Goal: Find contact information: Find contact information

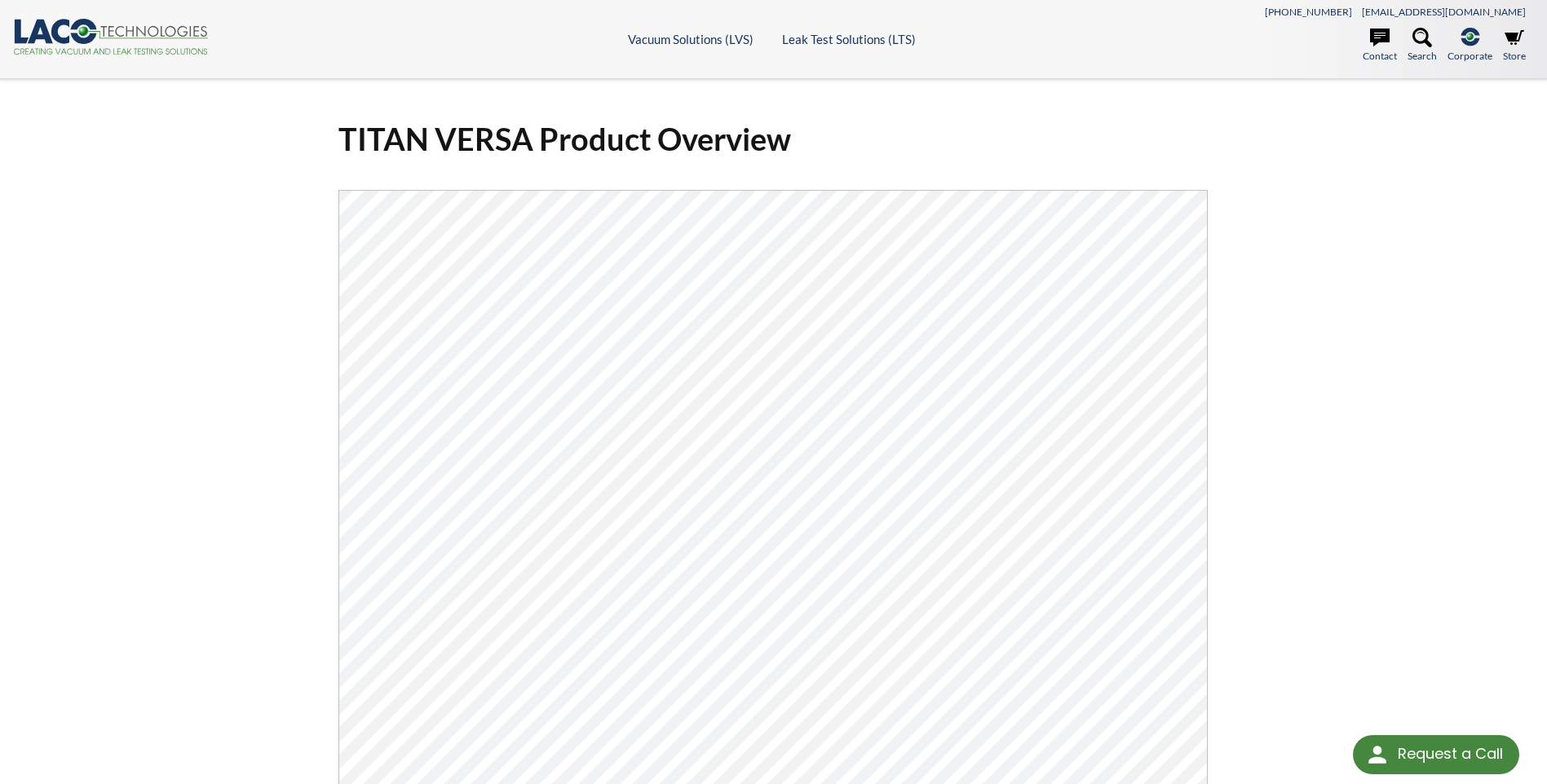
click at [289, 373] on div "TITAN VERSA Product Overview Click Here To Download" at bounding box center [774, 553] width 1044 height 894
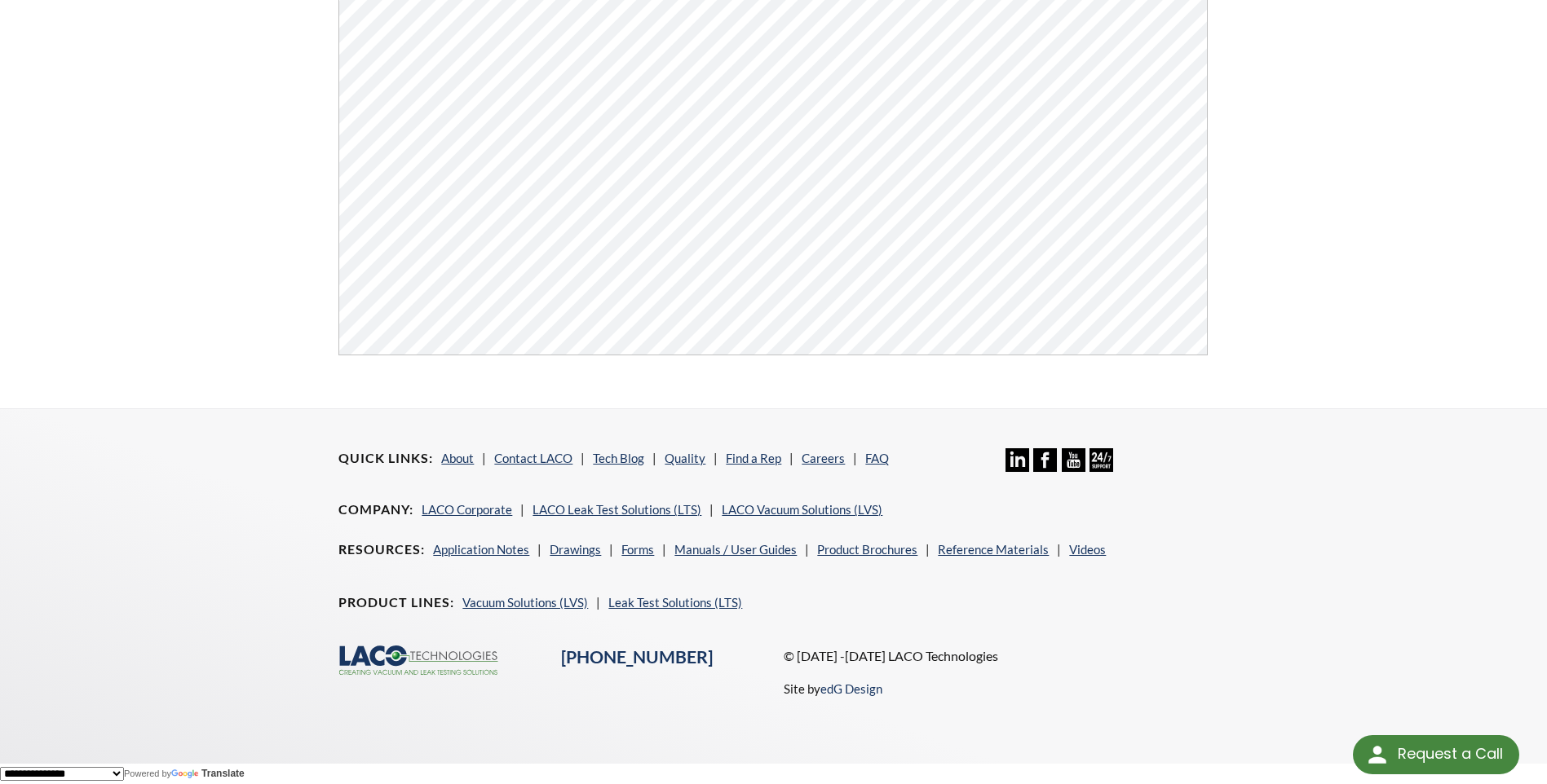
scroll to position [212, 0]
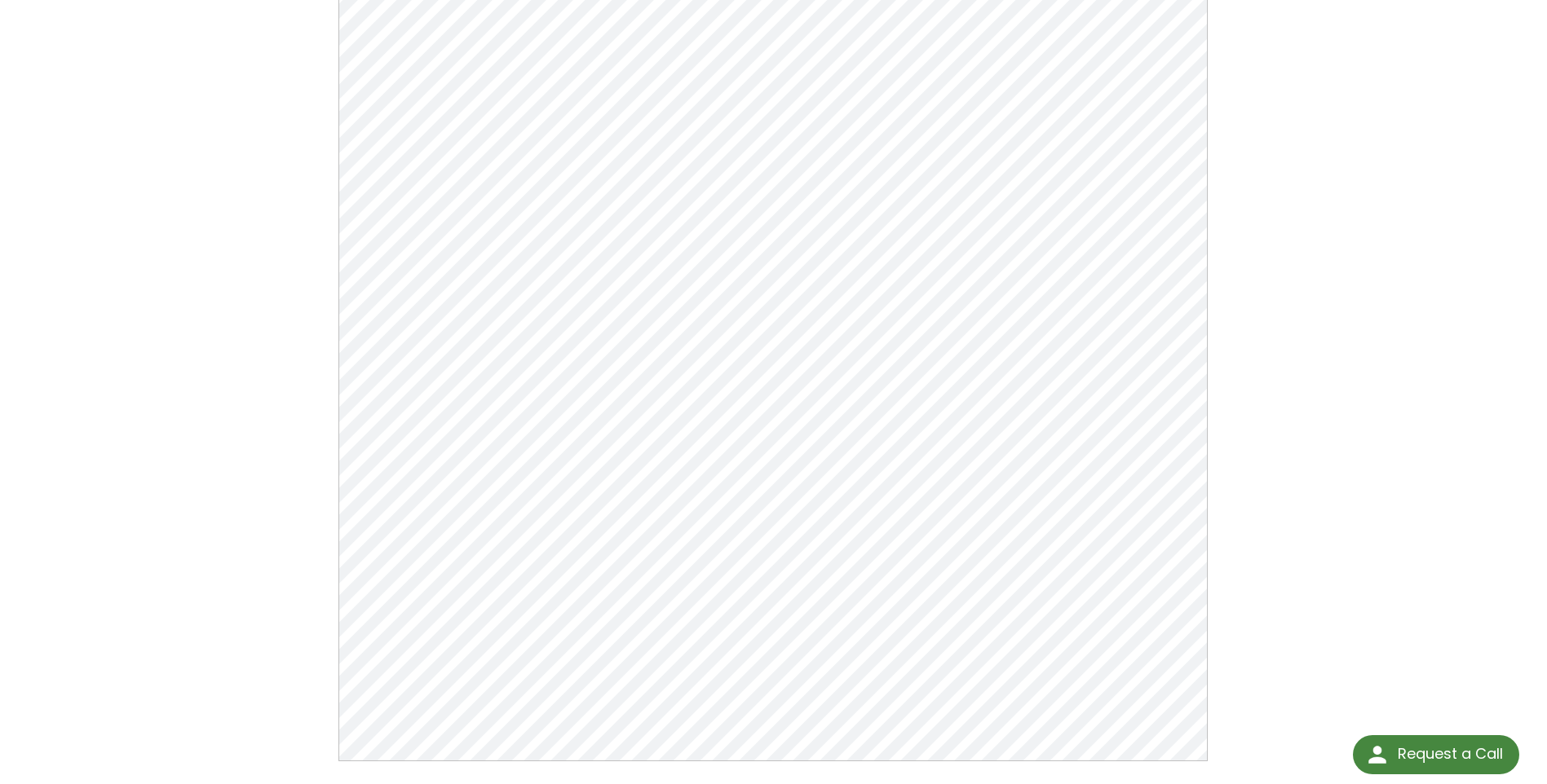
click at [292, 323] on div "TITAN VERSA Product Overview Click Here To Download" at bounding box center [774, 340] width 1044 height 894
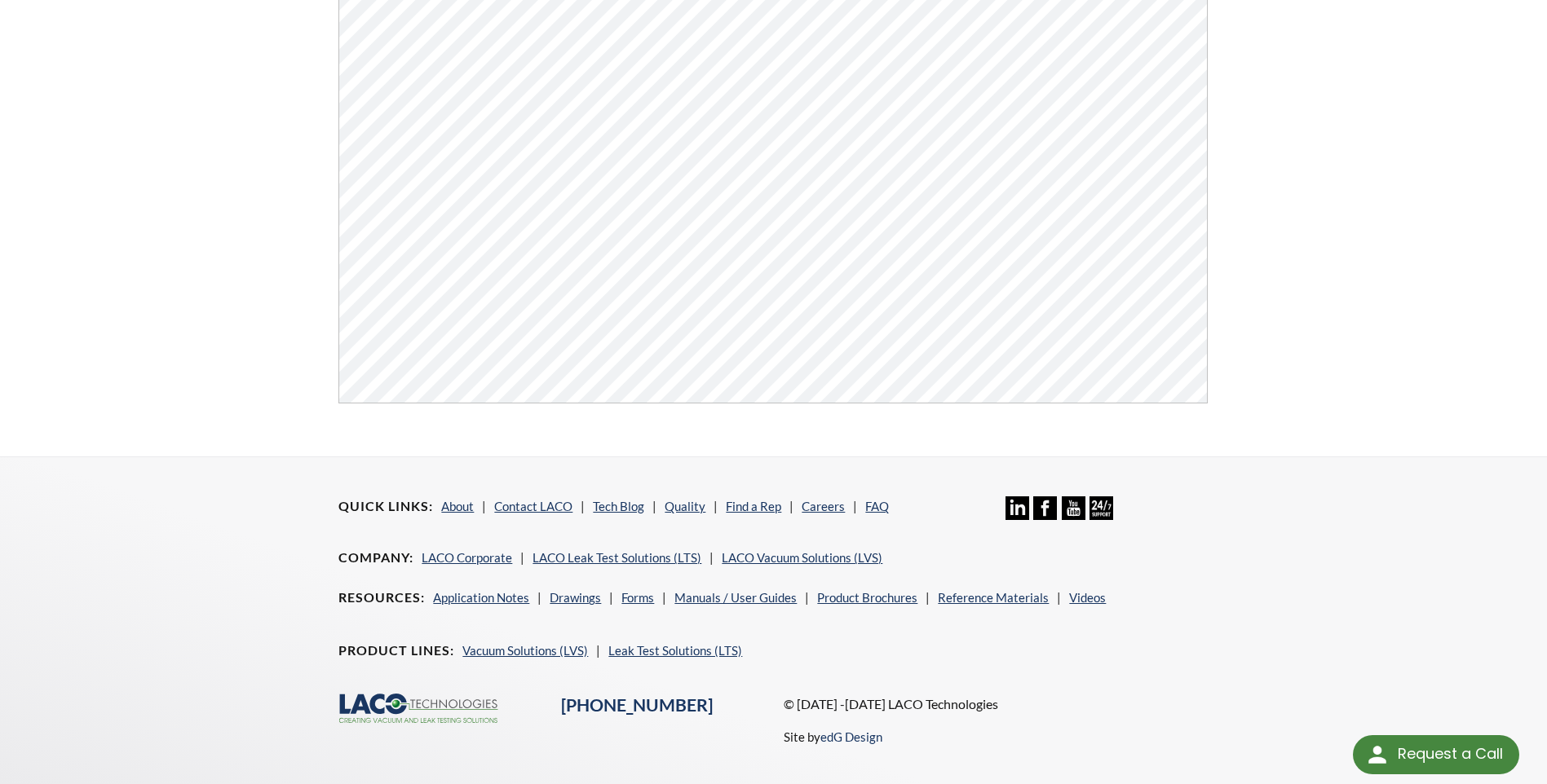
scroll to position [620, 0]
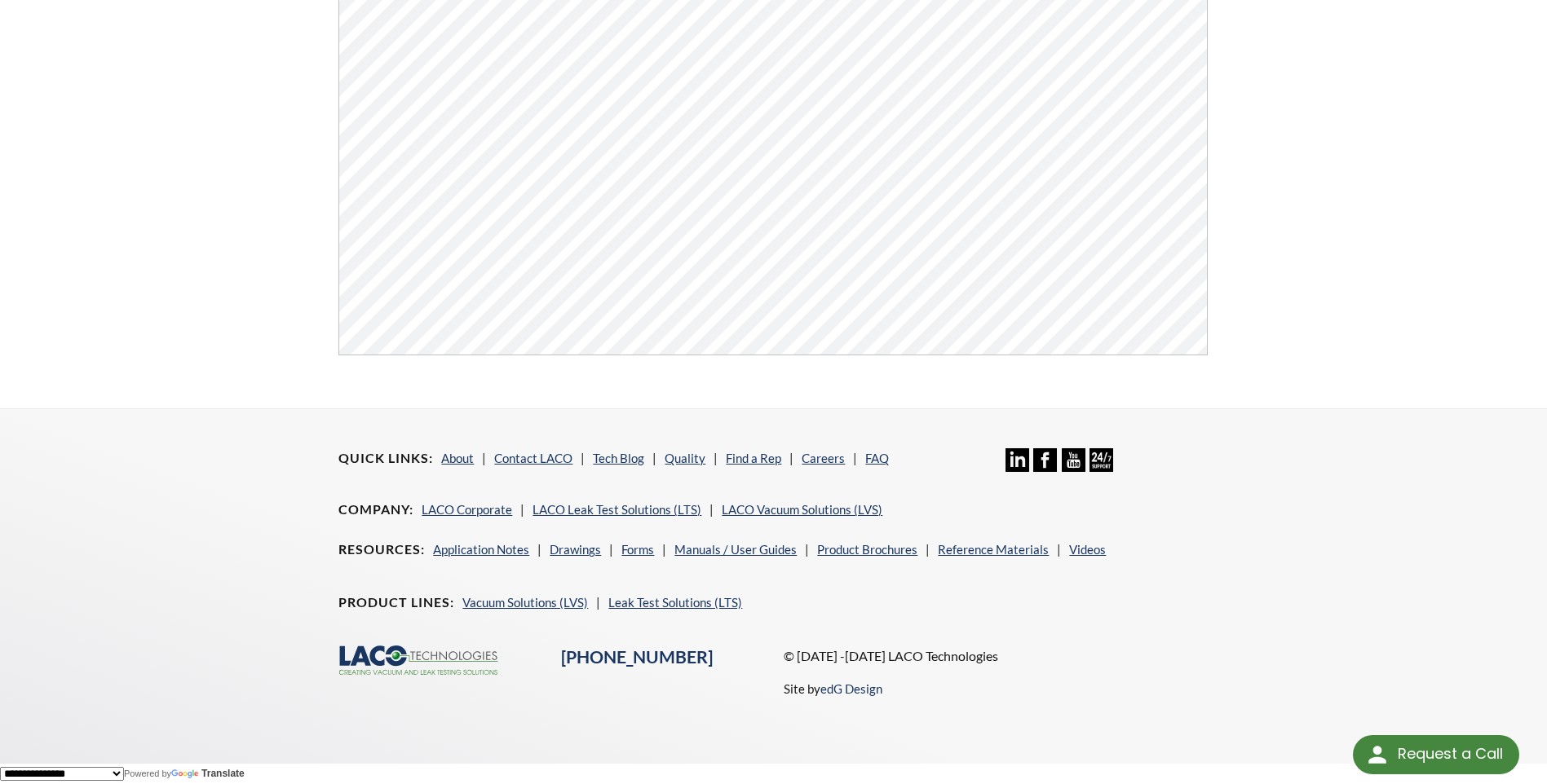
click at [1442, 755] on div "Request a Call" at bounding box center [1450, 754] width 105 height 37
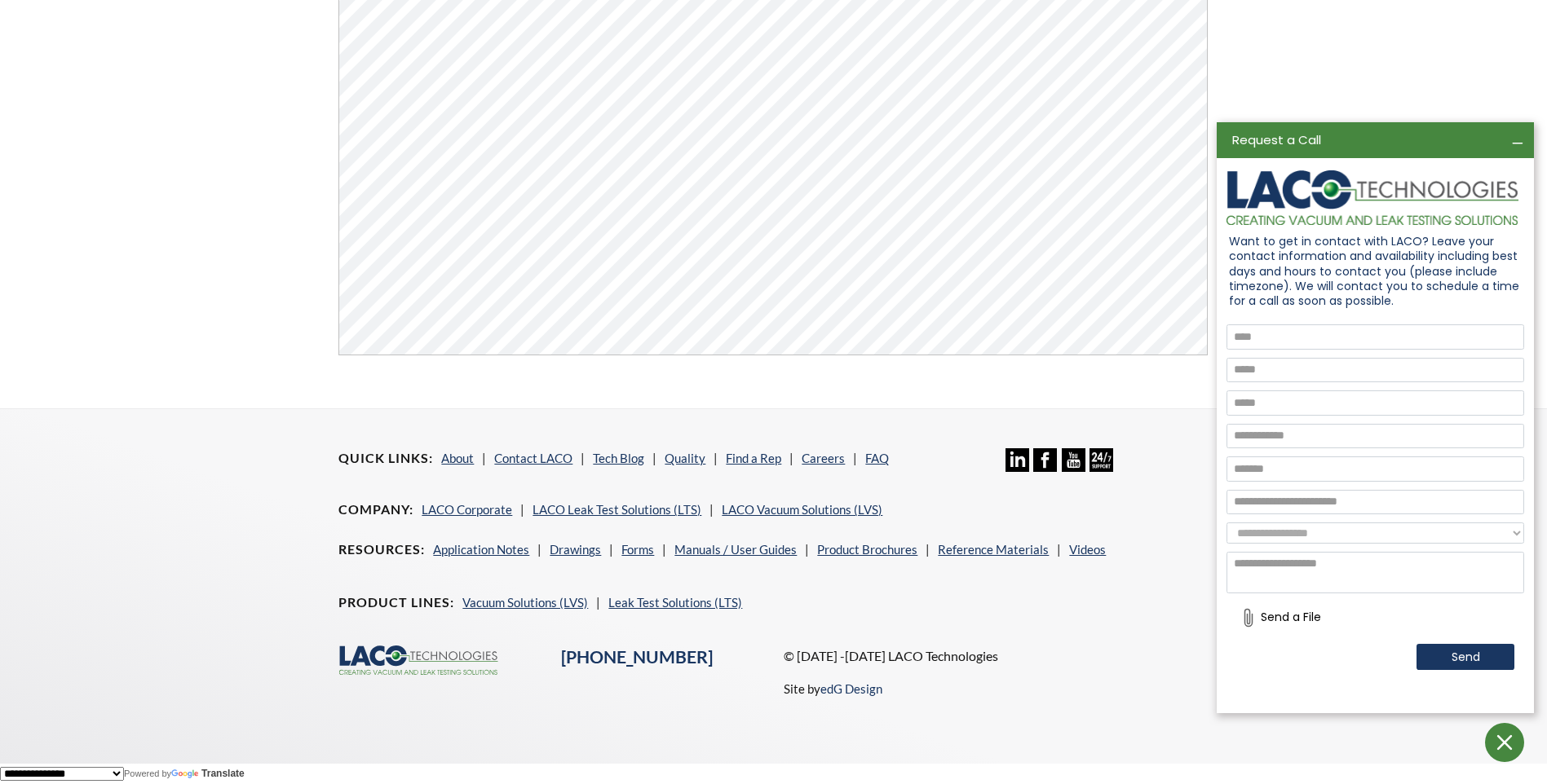
scroll to position [0, 0]
click at [1013, 684] on div "© [DATE] -[DATE] LACO Technologies Site by edG Design" at bounding box center [996, 679] width 444 height 67
drag, startPoint x: 672, startPoint y: 657, endPoint x: 560, endPoint y: 654, distance: 112.0
click at [560, 654] on div "[PHONE_NUMBER]" at bounding box center [663, 658] width 223 height 24
copy link "[PHONE_NUMBER]"
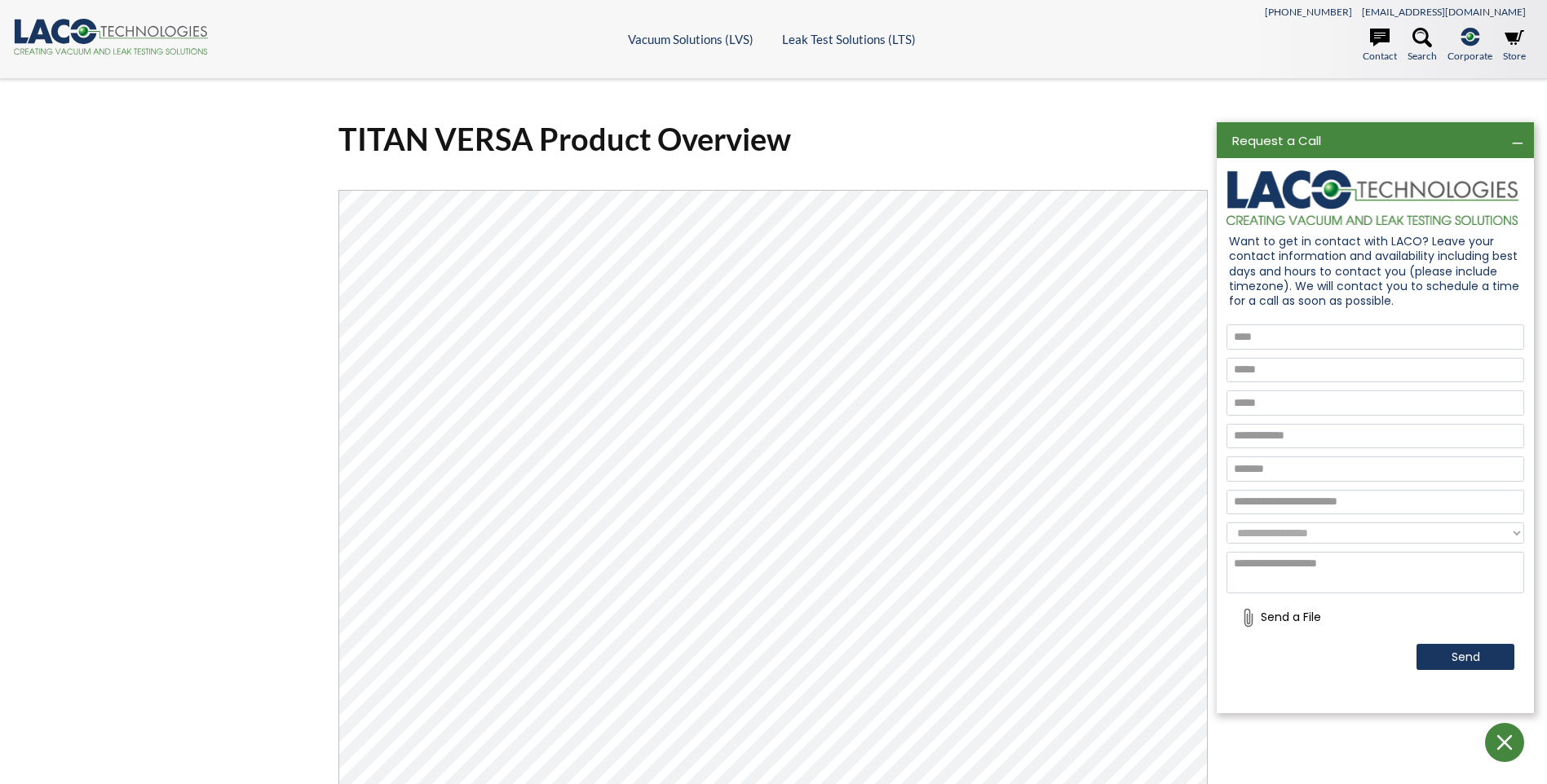
click at [1516, 139] on icon at bounding box center [1515, 140] width 19 height 19
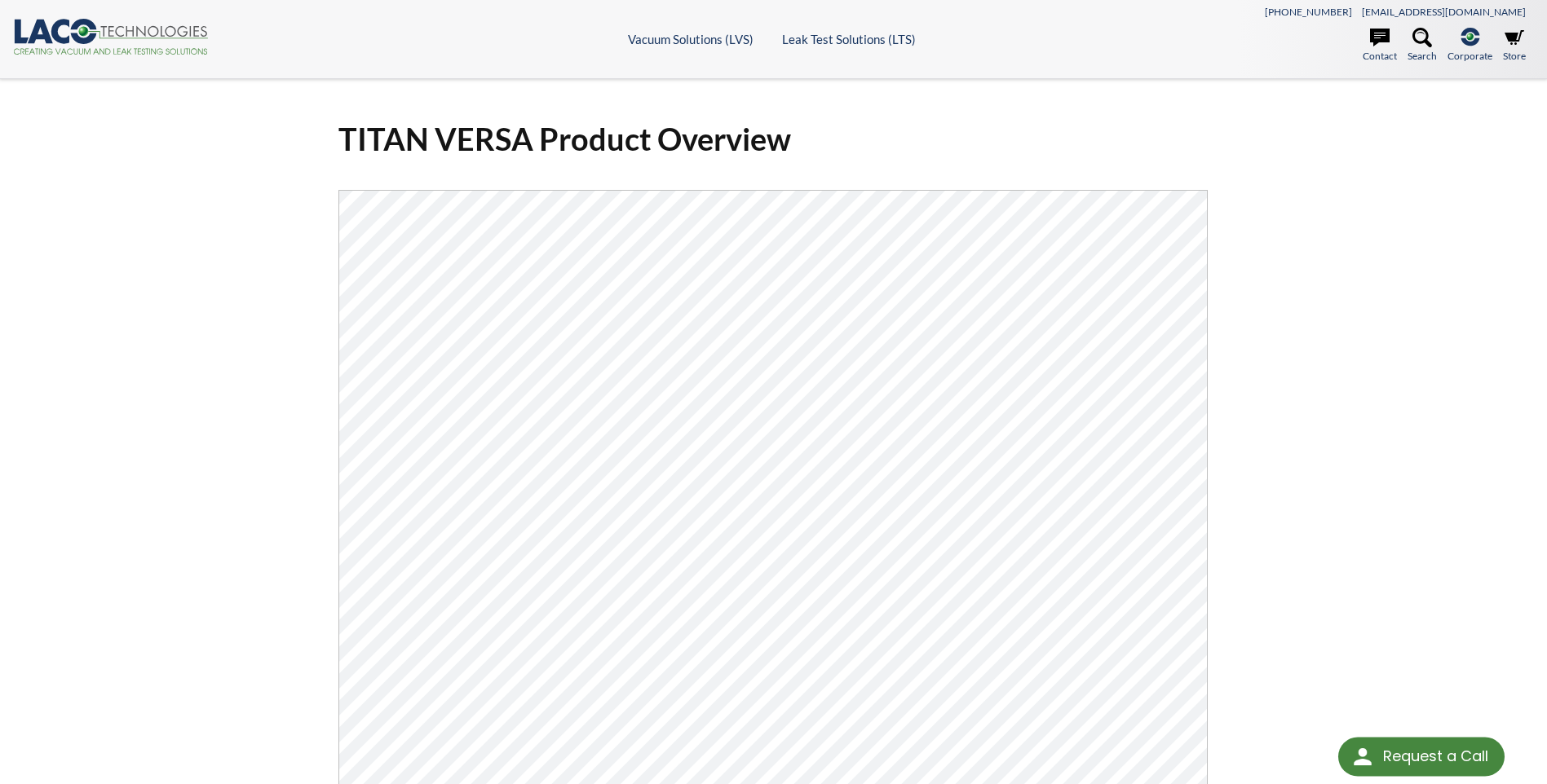
click at [1476, 173] on div "TITAN VERSA Product Overview Click Here To Download" at bounding box center [773, 553] width 1547 height 948
click at [1379, 741] on div "Request a Call" at bounding box center [1421, 754] width 166 height 39
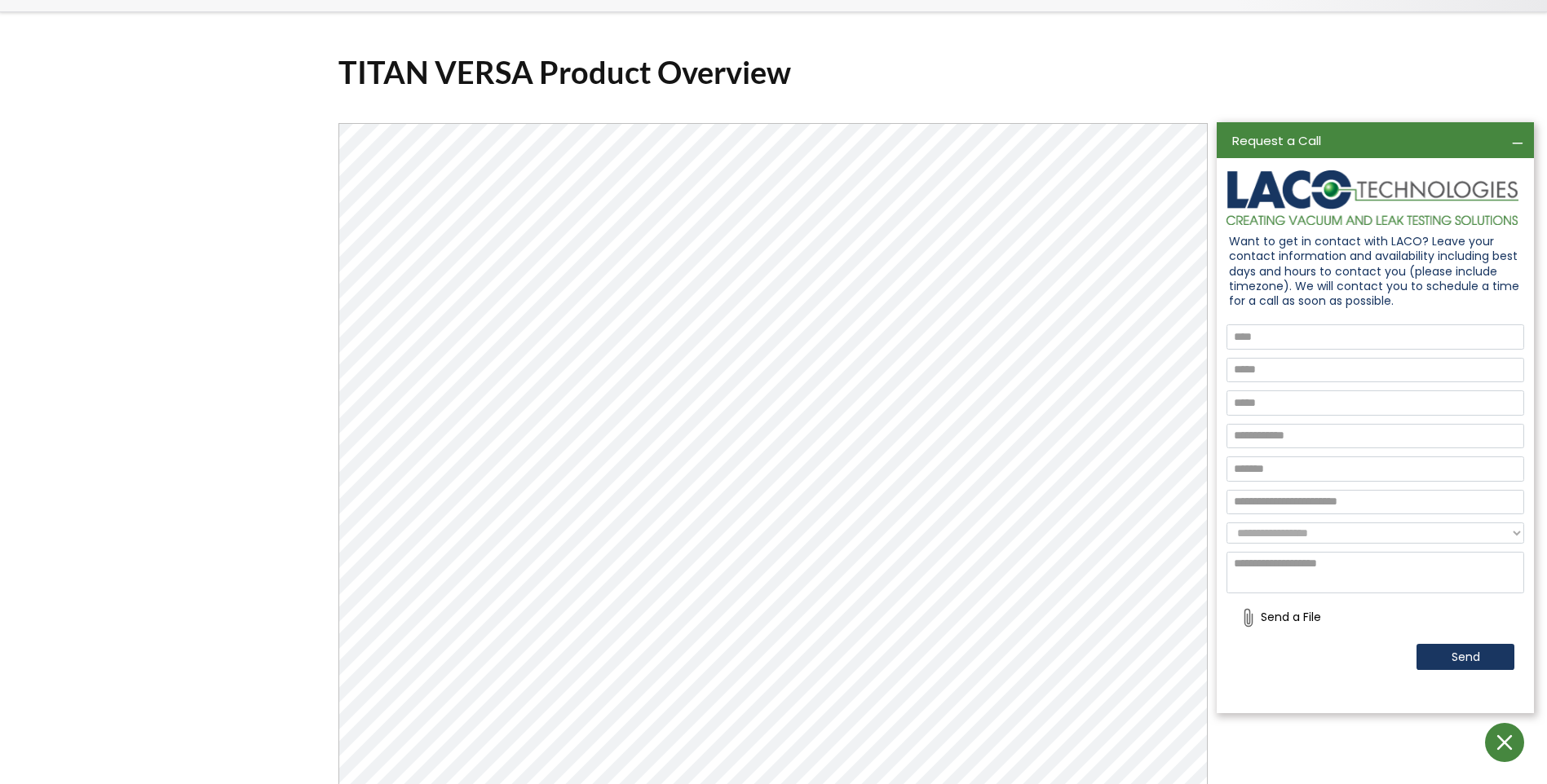
scroll to position [163, 0]
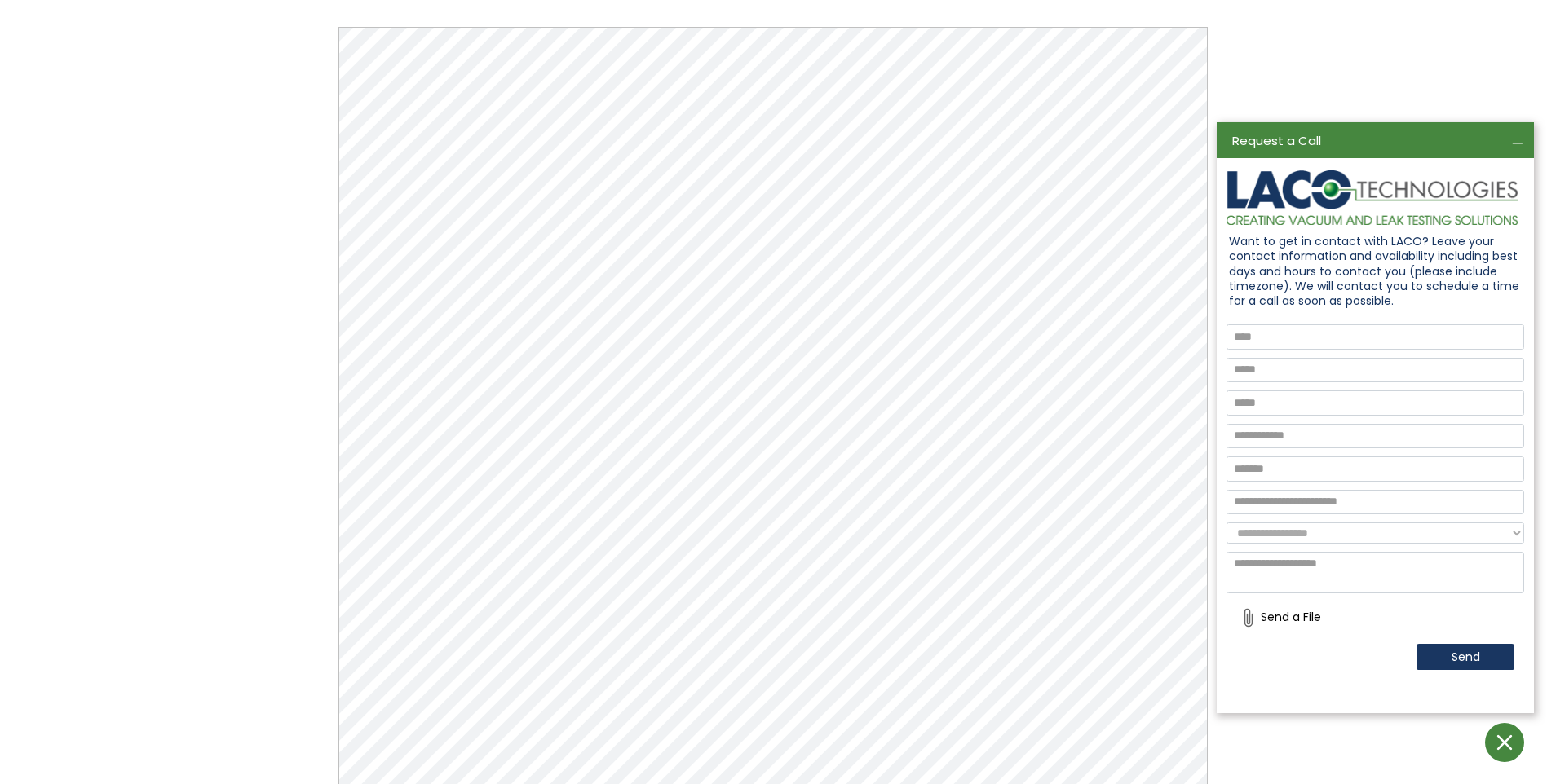
click at [1517, 137] on icon at bounding box center [1515, 140] width 19 height 19
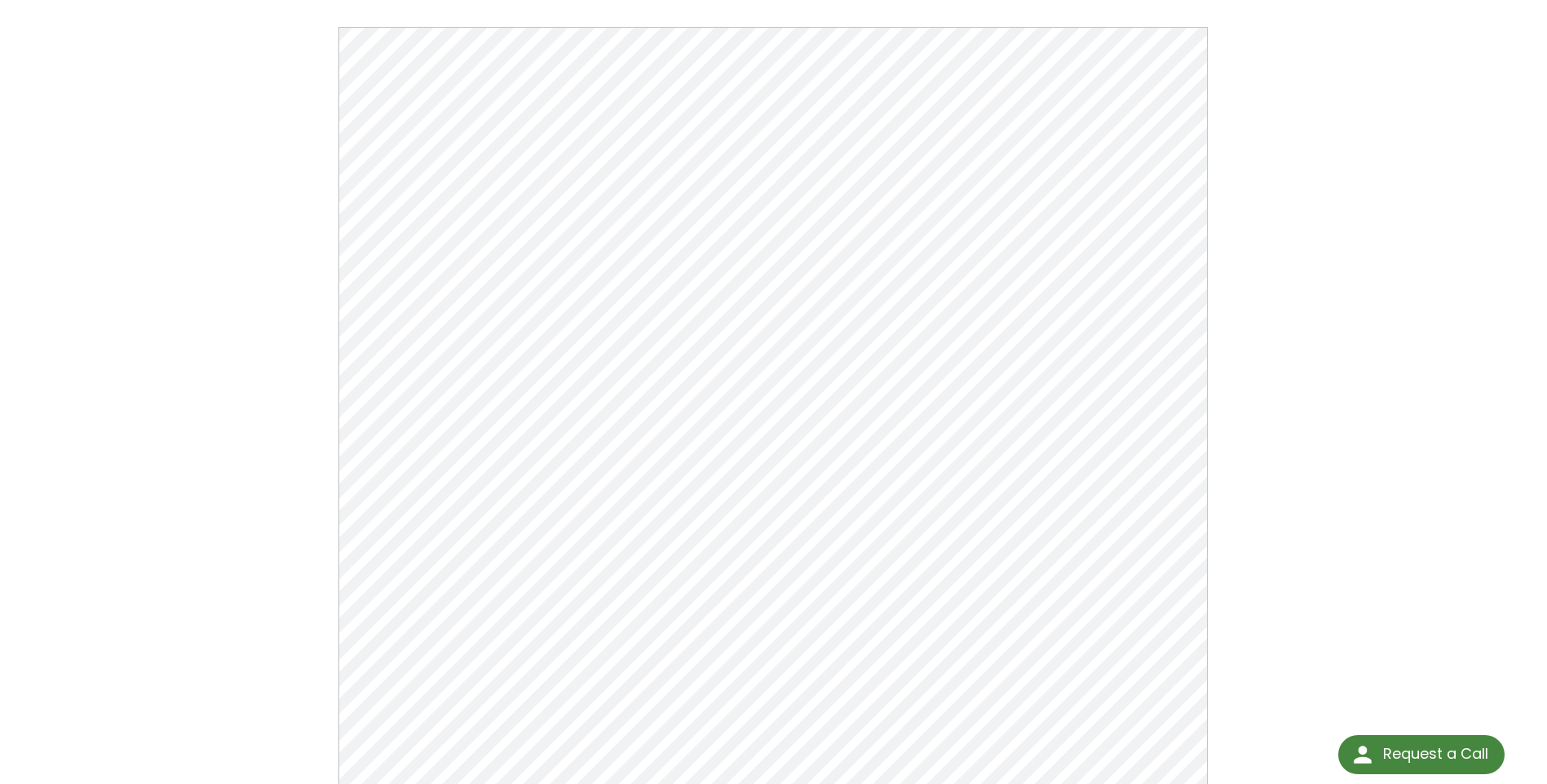
scroll to position [0, 0]
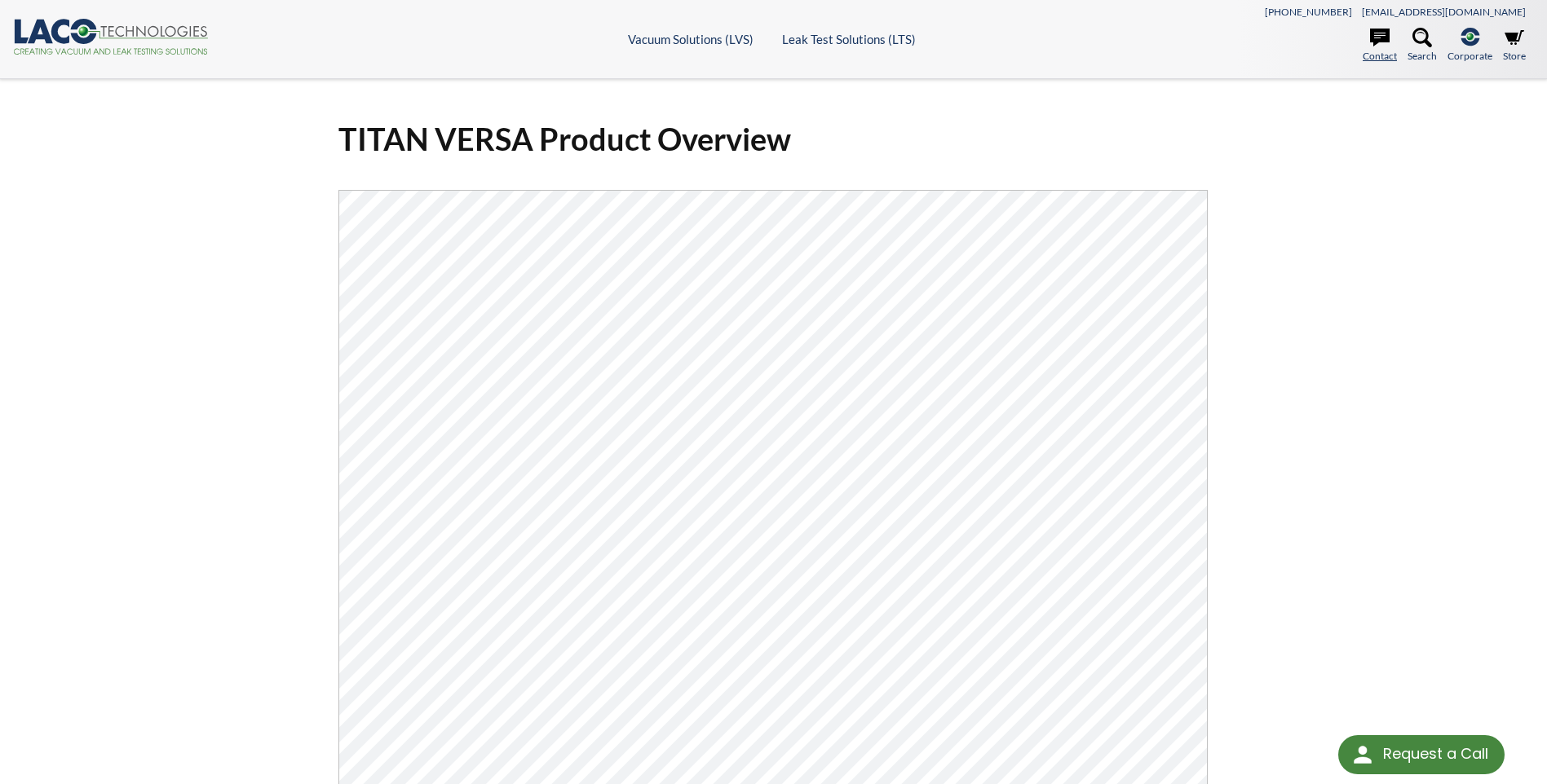
click at [1377, 51] on link "Contact" at bounding box center [1379, 46] width 35 height 36
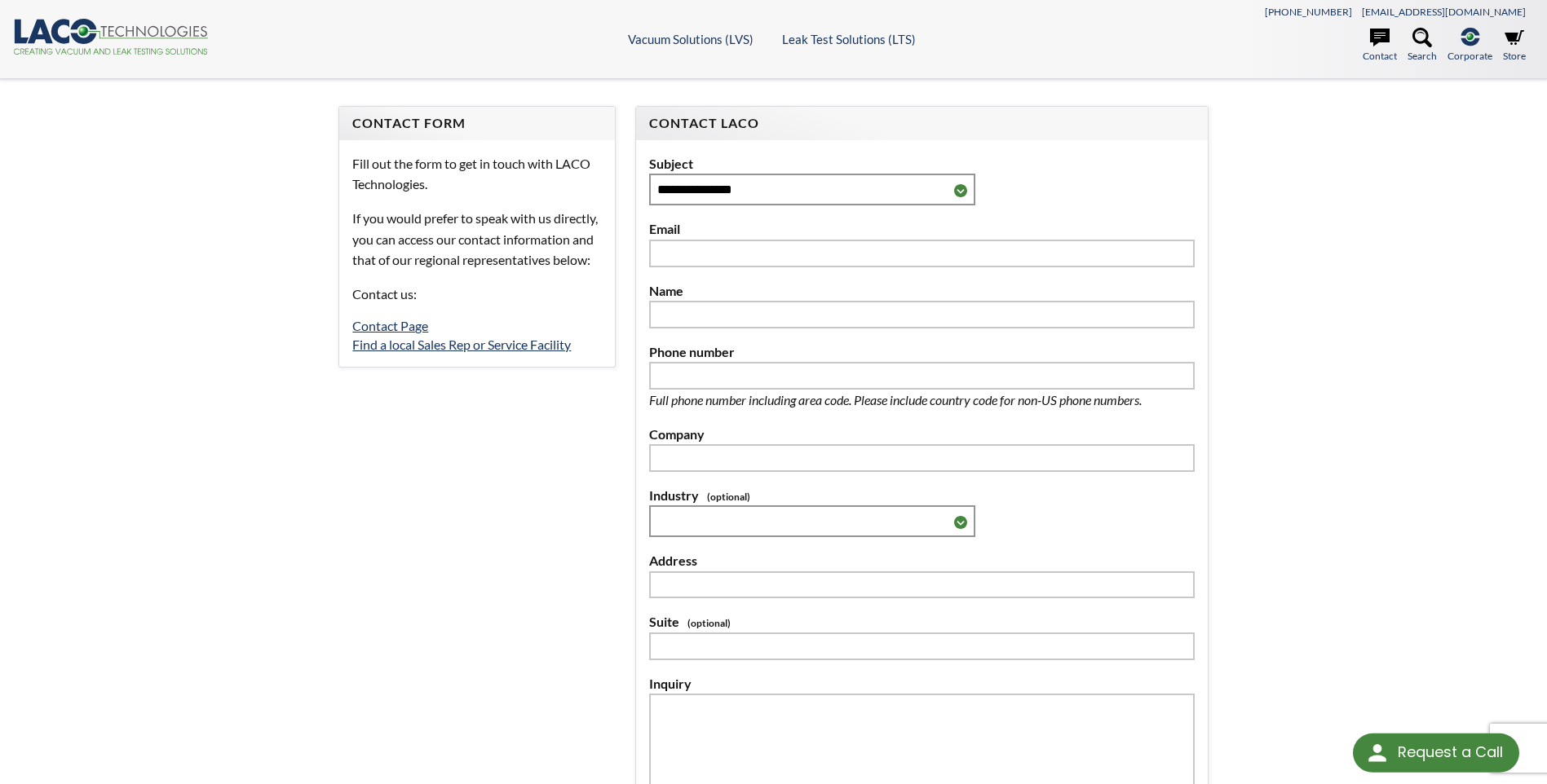
select select "Language Translate Widget"
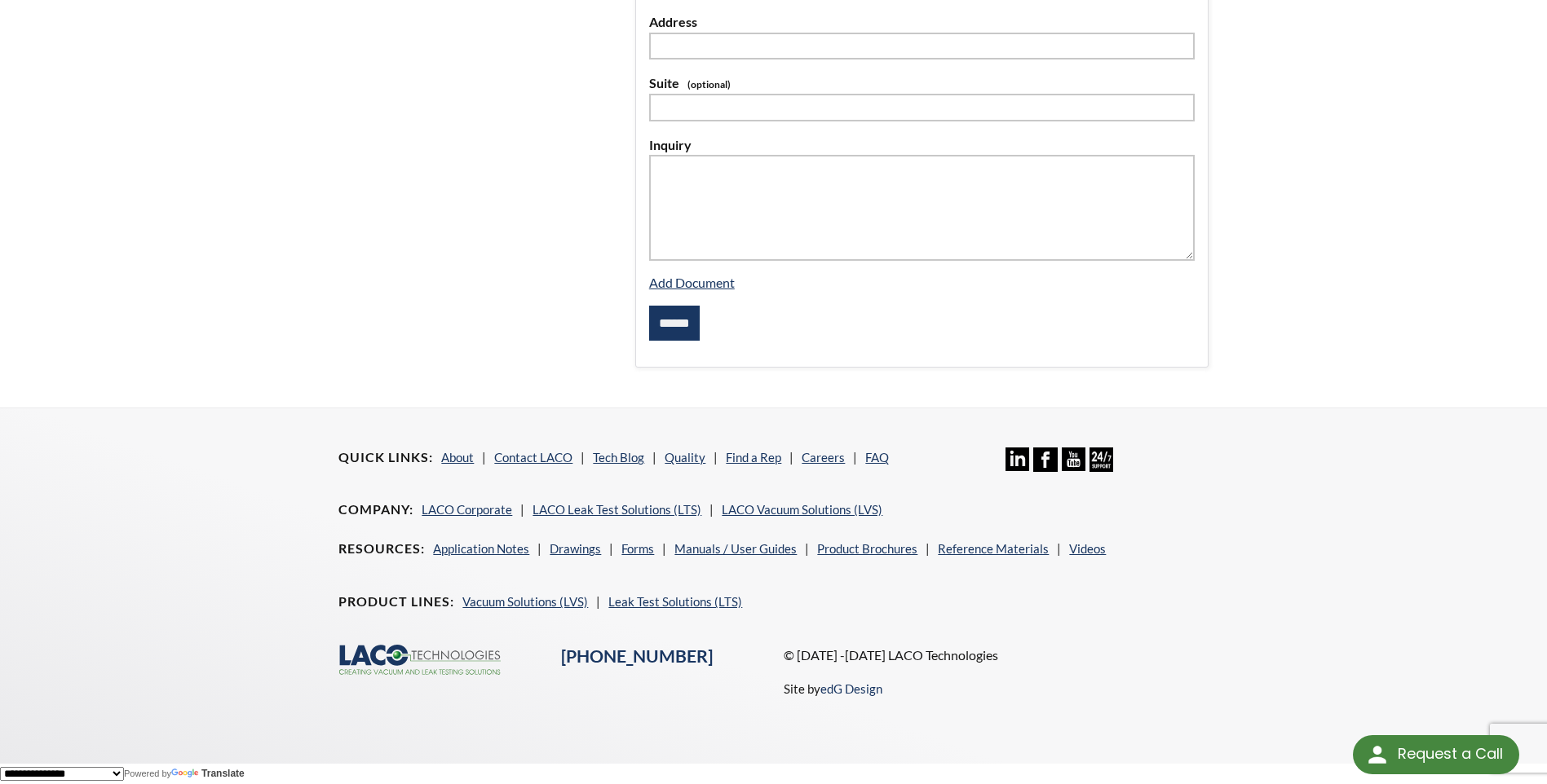
scroll to position [540, 0]
drag, startPoint x: 704, startPoint y: 663, endPoint x: 559, endPoint y: 664, distance: 145.0
click at [559, 664] on div "[PHONE_NUMBER]" at bounding box center [663, 657] width 223 height 24
copy link "[PHONE_NUMBER]"
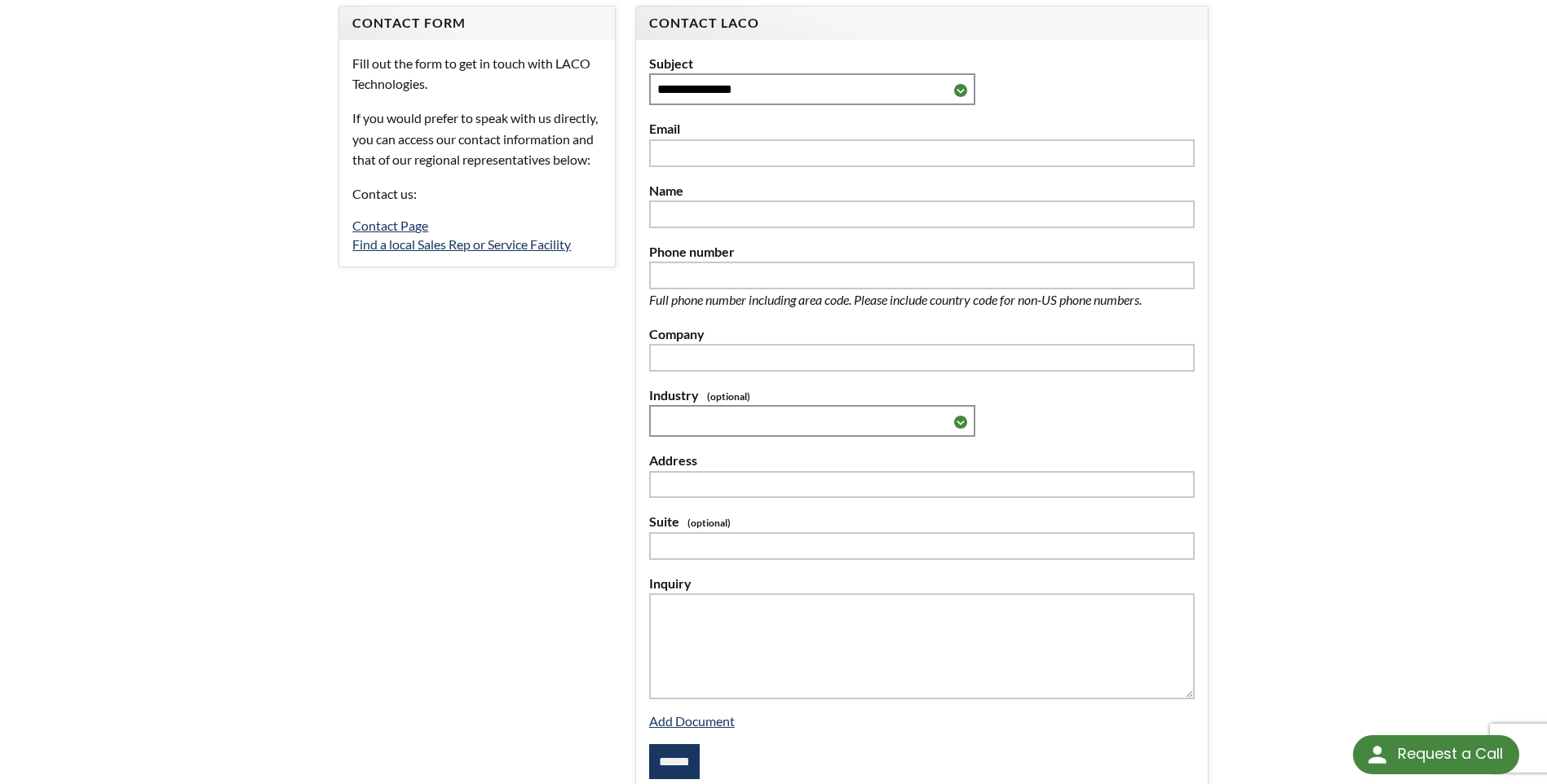
scroll to position [0, 0]
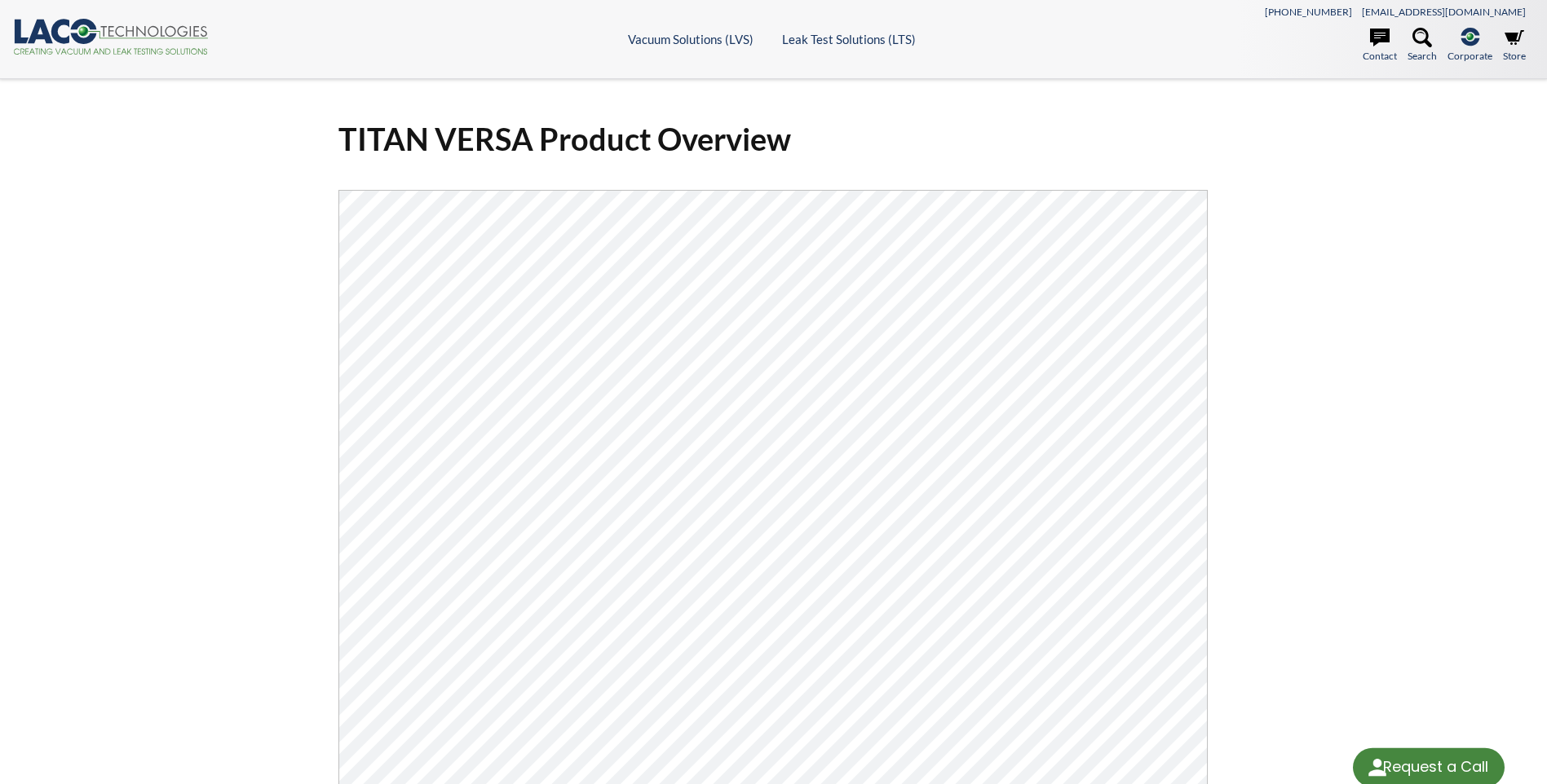
select select "Language Translate Widget"
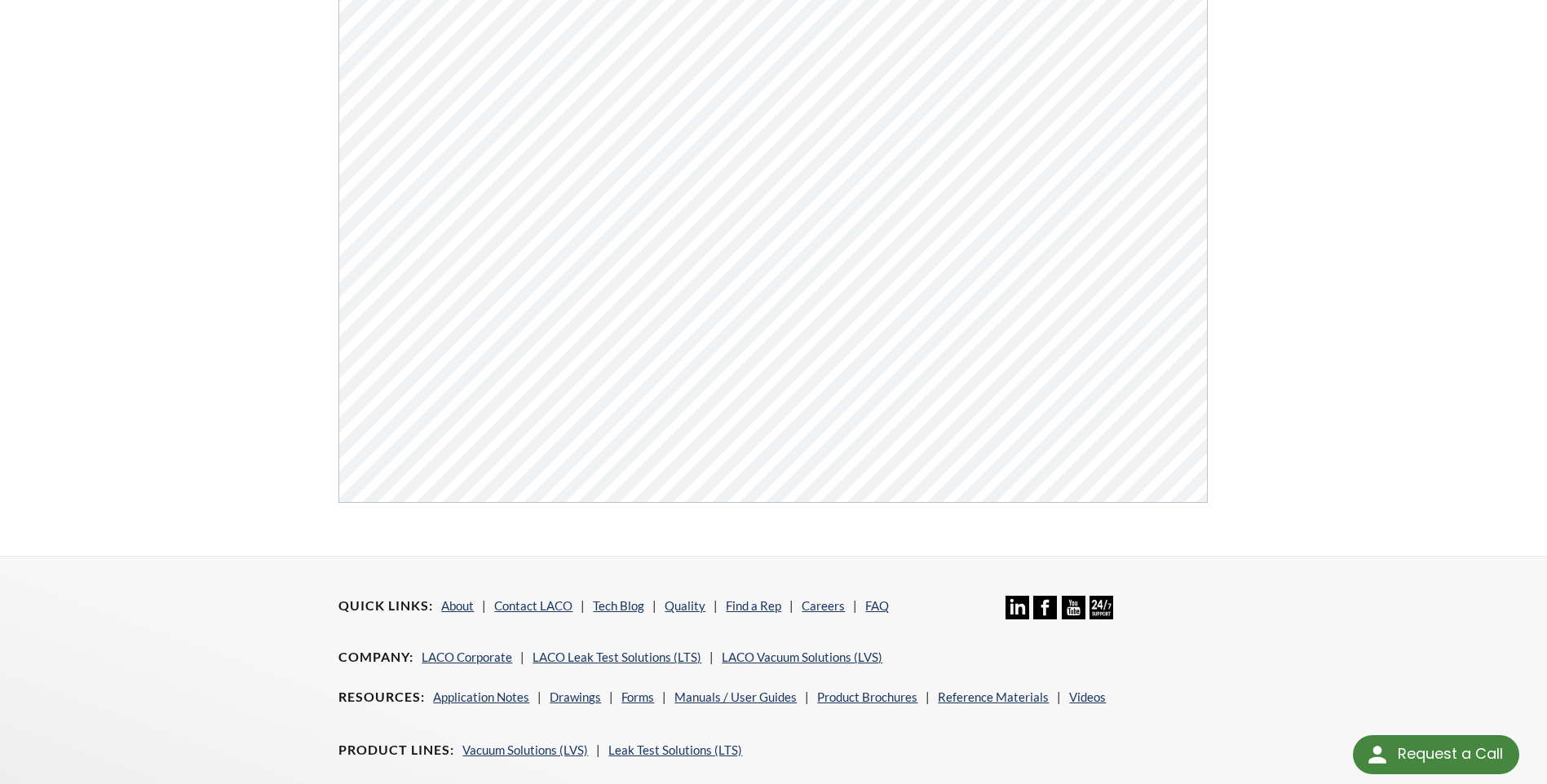
scroll to position [620, 0]
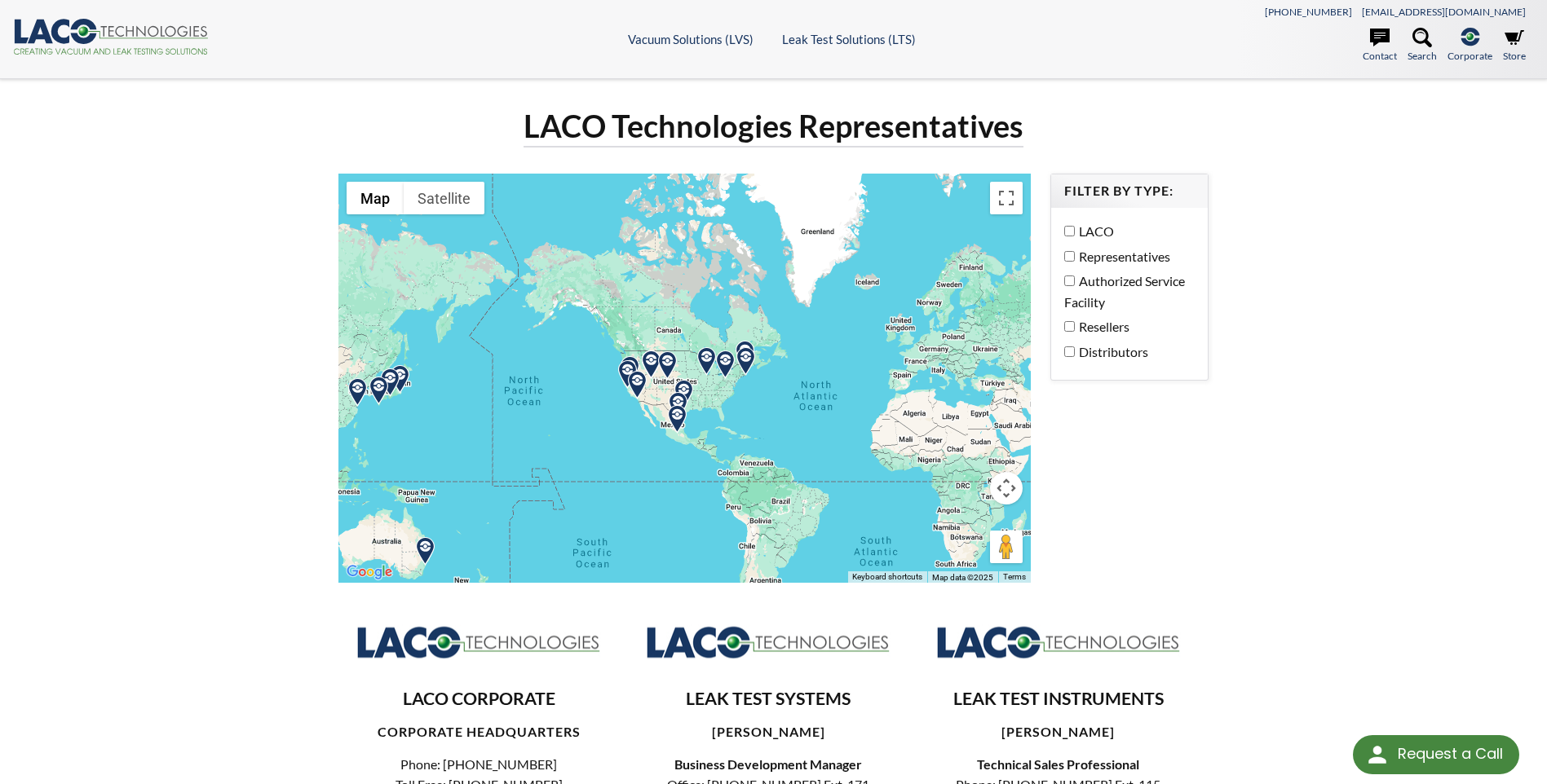
click at [1075, 228] on label "LACO" at bounding box center [1125, 231] width 122 height 21
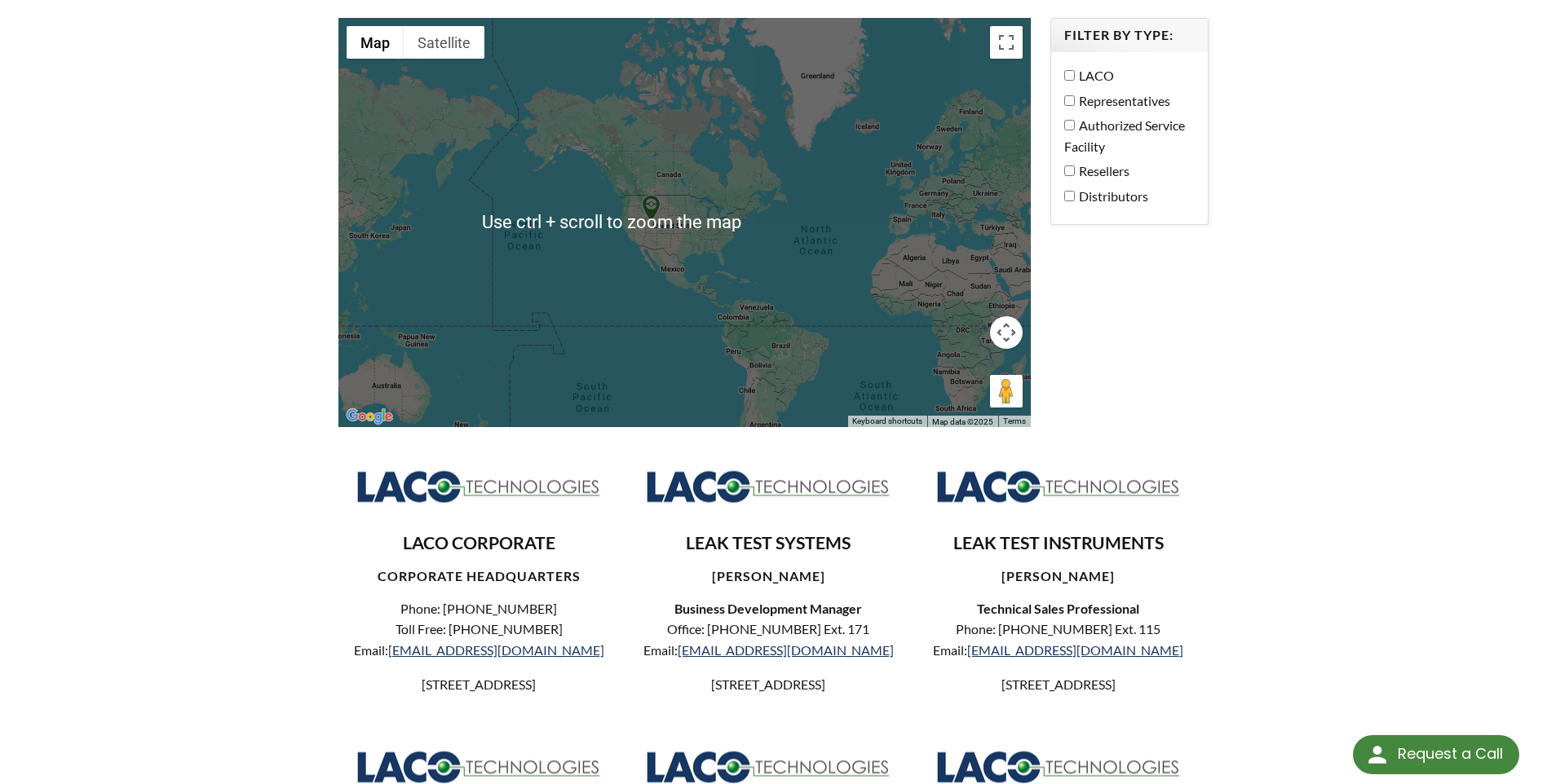
scroll to position [163, 0]
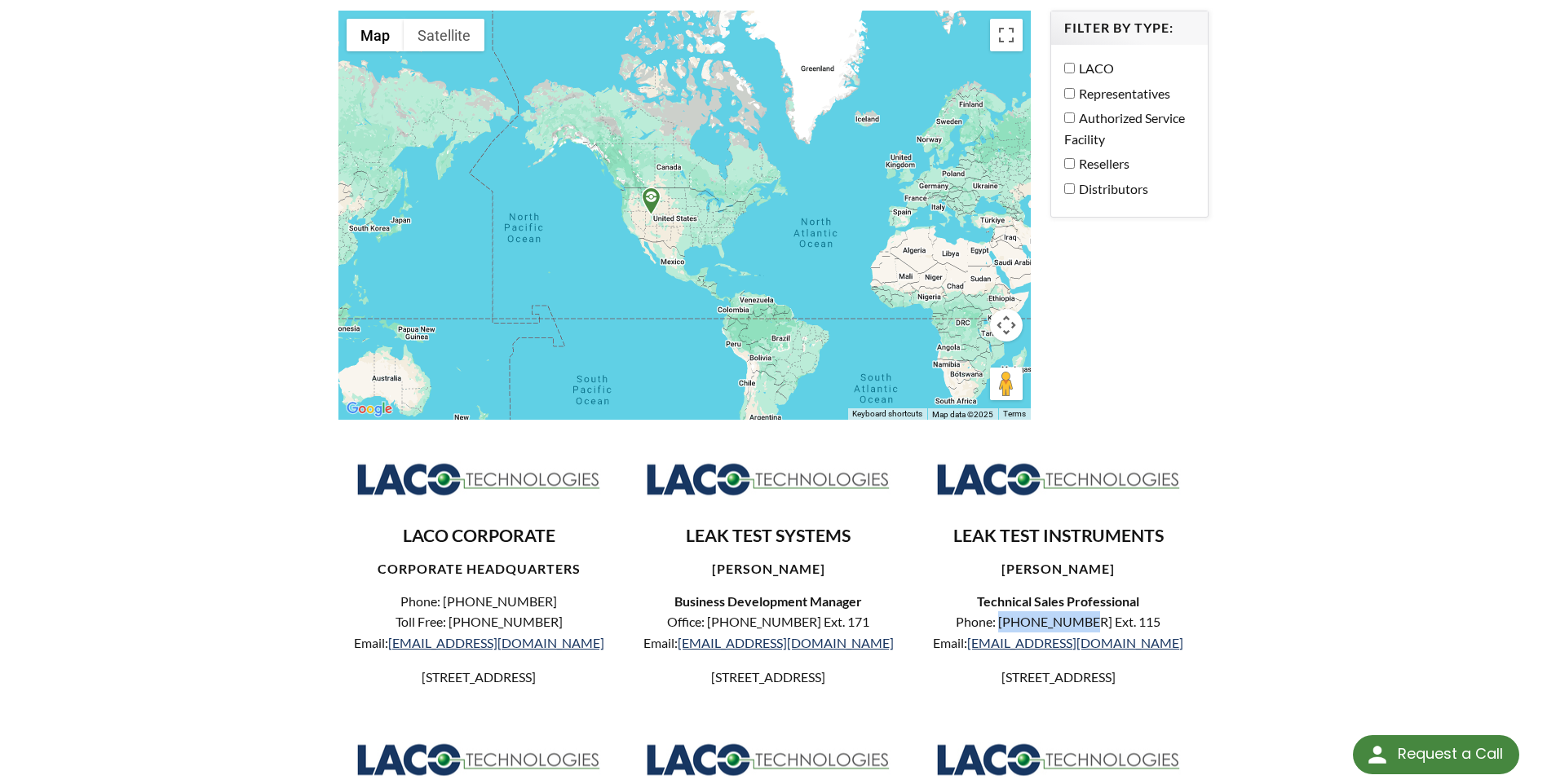
drag, startPoint x: 1014, startPoint y: 625, endPoint x: 1094, endPoint y: 623, distance: 80.0
click at [1094, 623] on p "Phone: 801-486-1004 Ext. 115 Email: mpainter@lacotech.com" at bounding box center [1058, 631] width 254 height 41
copy p "[PHONE_NUMBER]"
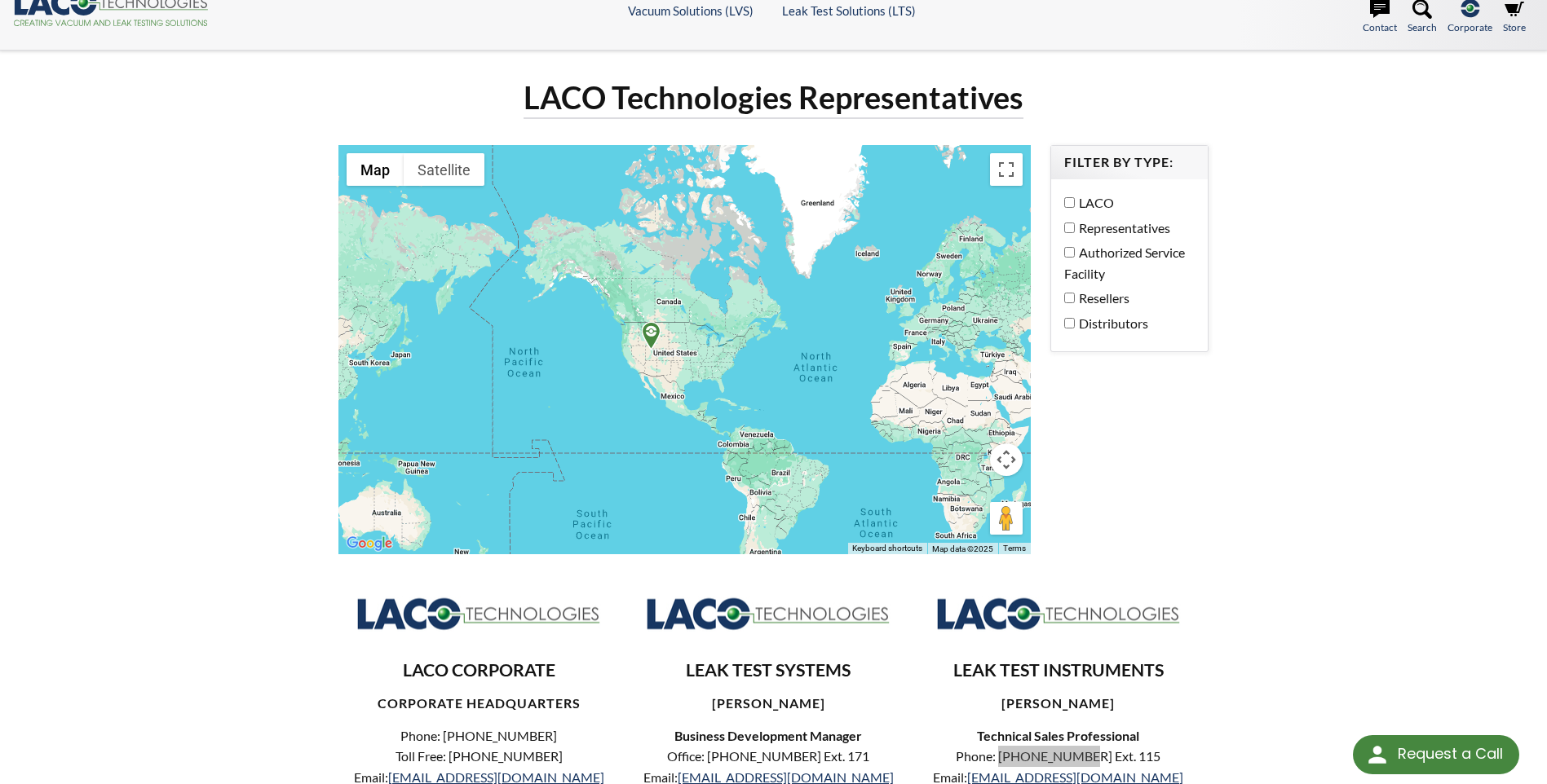
scroll to position [0, 0]
